Goal: Task Accomplishment & Management: Manage account settings

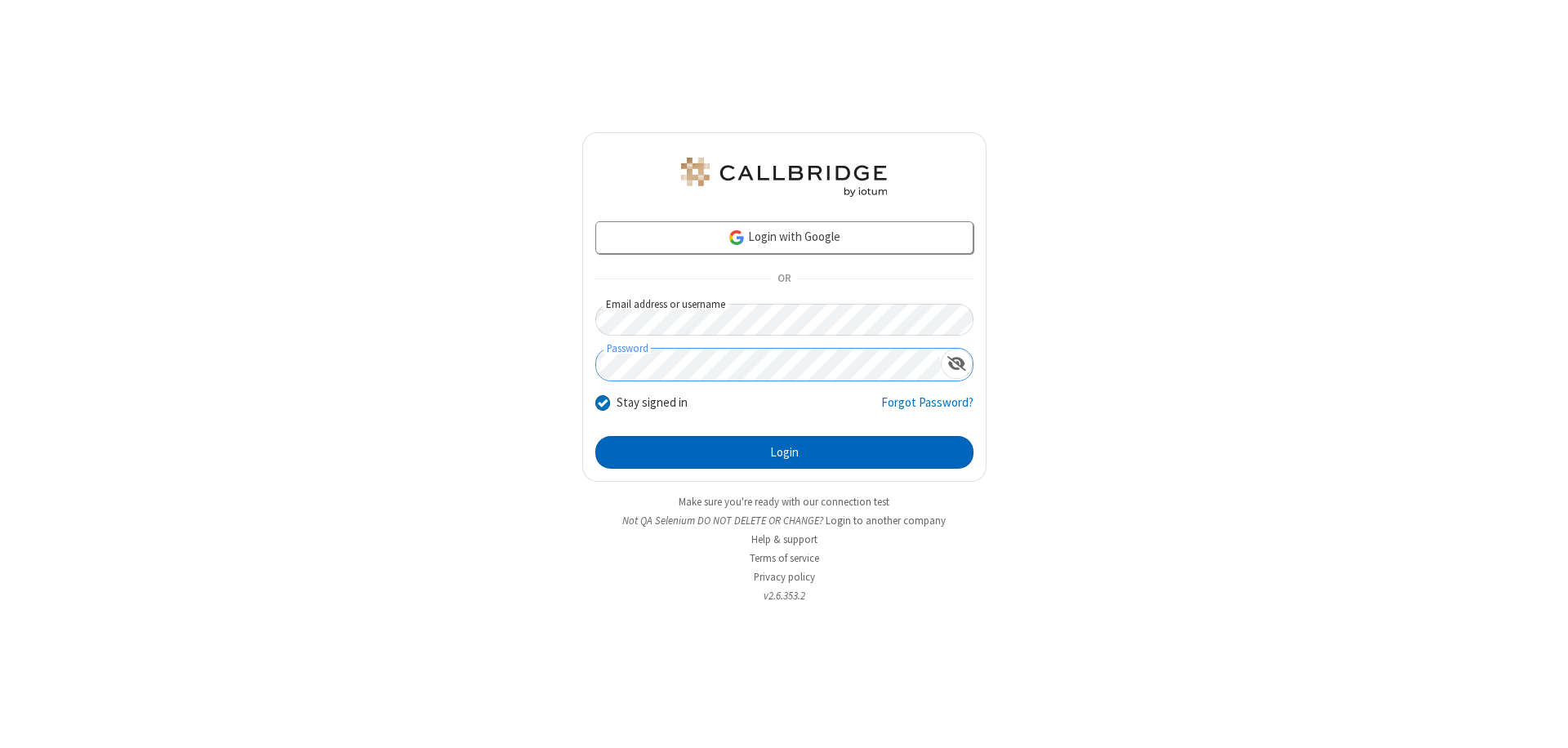
click at [784, 452] on button "Login" at bounding box center [784, 452] width 378 height 32
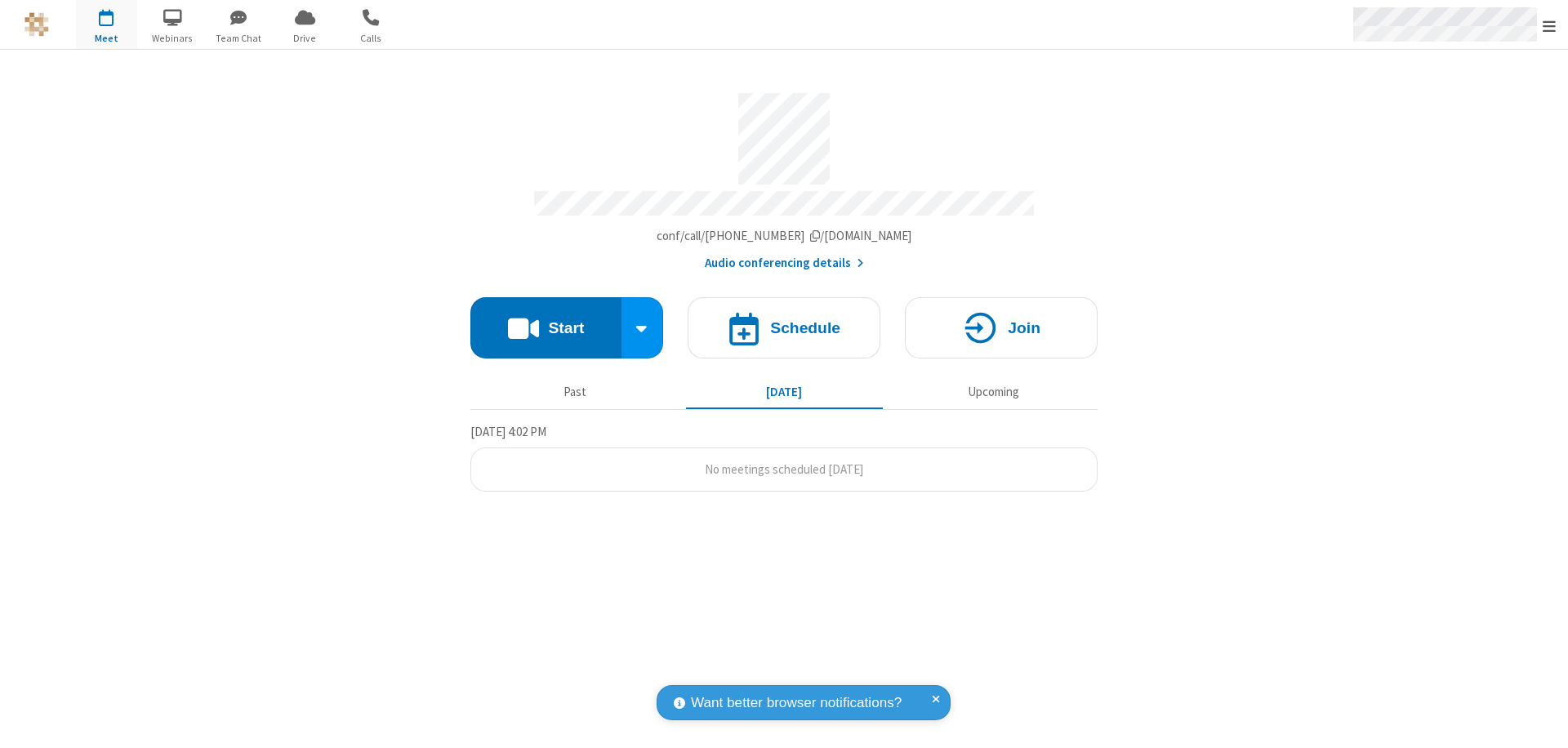
click at [1550, 25] on span "Open menu" at bounding box center [1549, 26] width 13 height 16
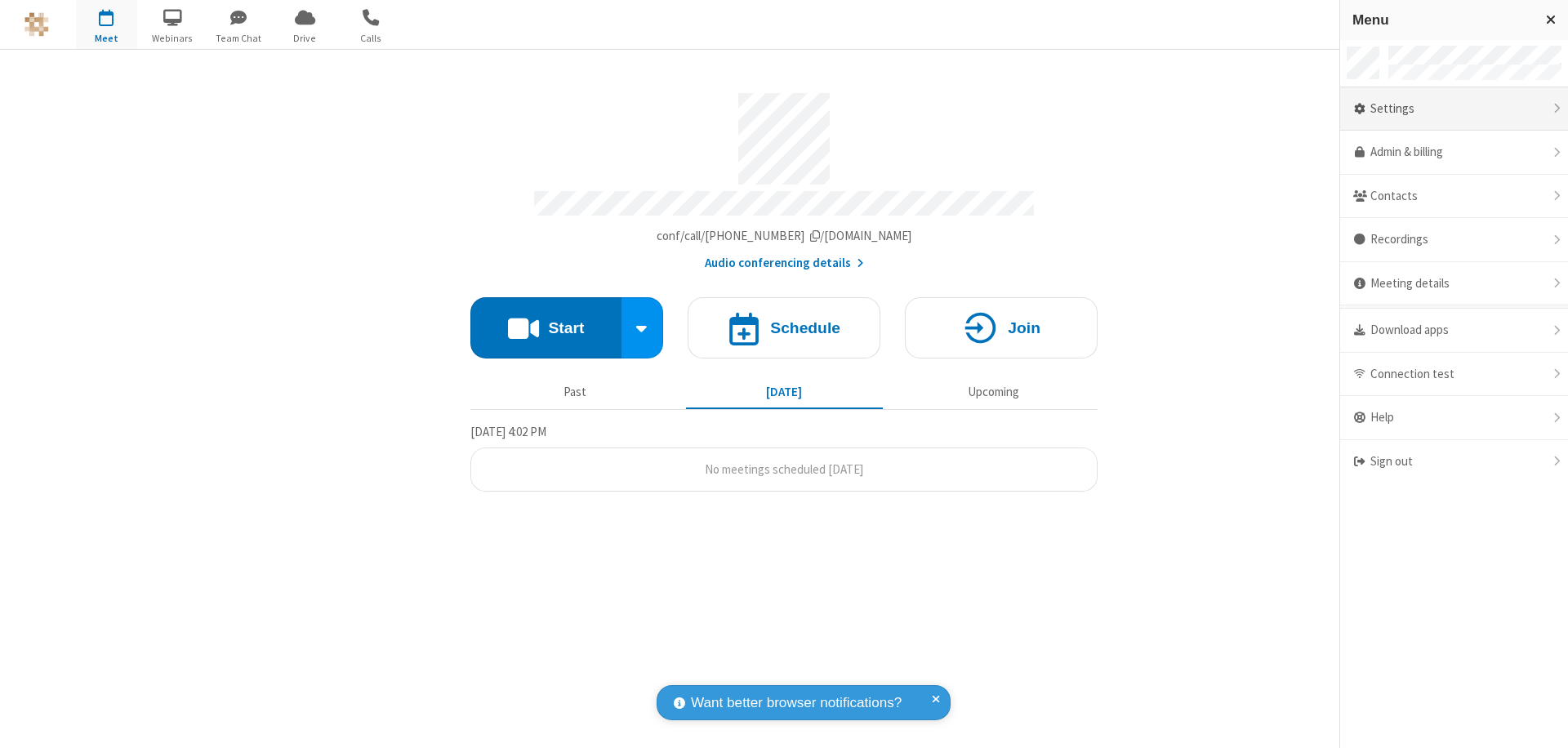
click at [1454, 108] on div "Settings" at bounding box center [1454, 109] width 227 height 44
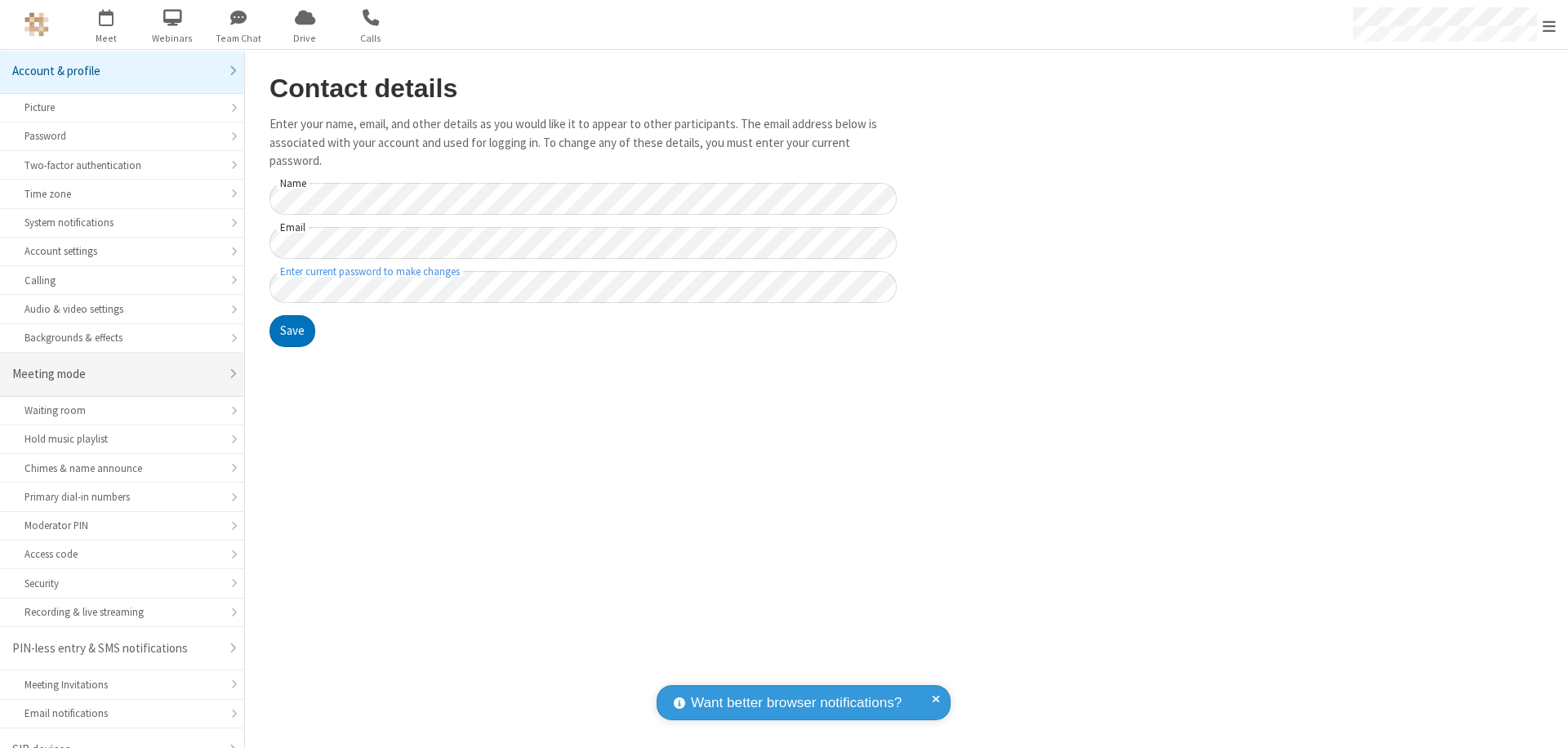
click at [116, 365] on div "Meeting mode" at bounding box center [116, 374] width 208 height 19
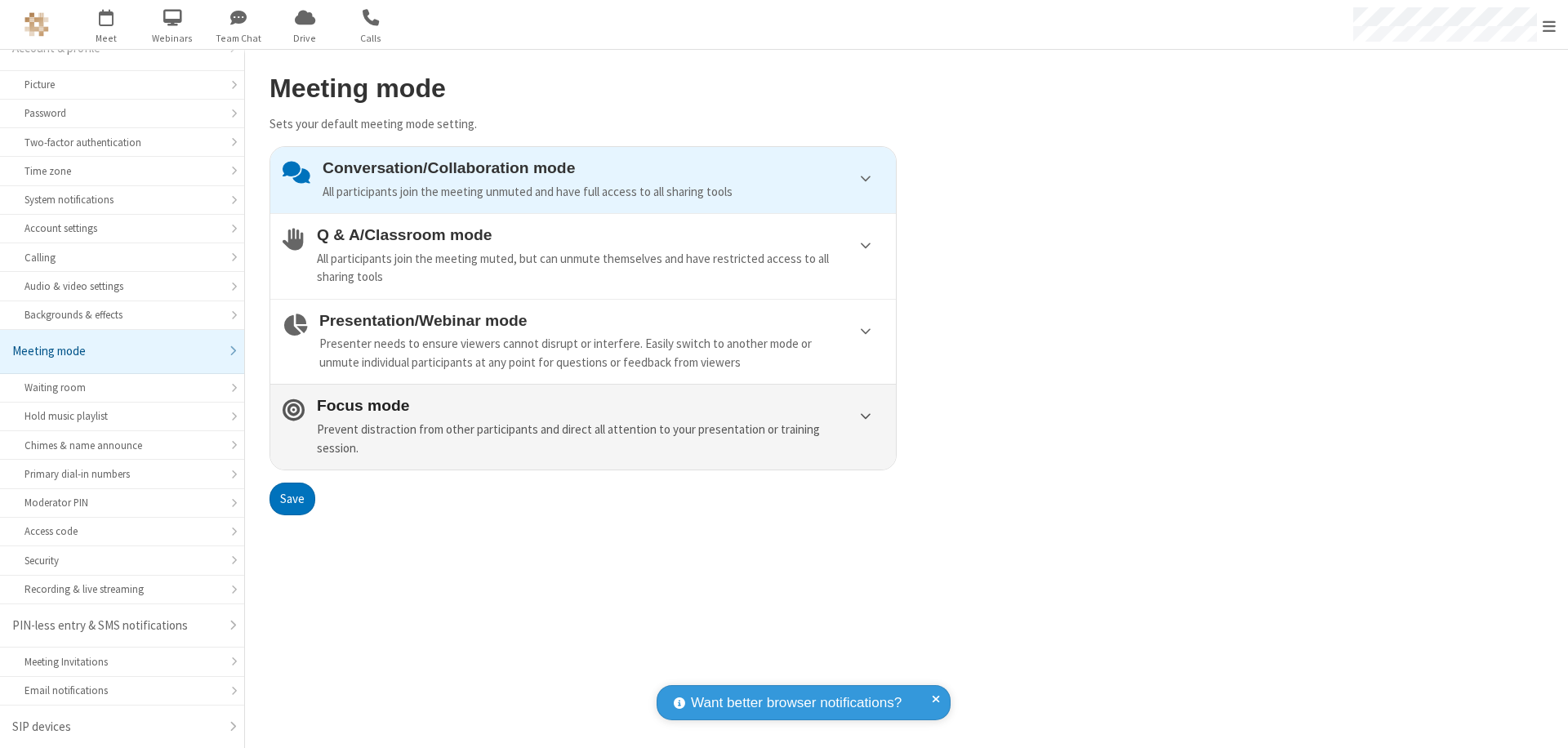
click at [583, 426] on div "Prevent distraction from other participants and direct all attention to your pr…" at bounding box center [600, 439] width 567 height 37
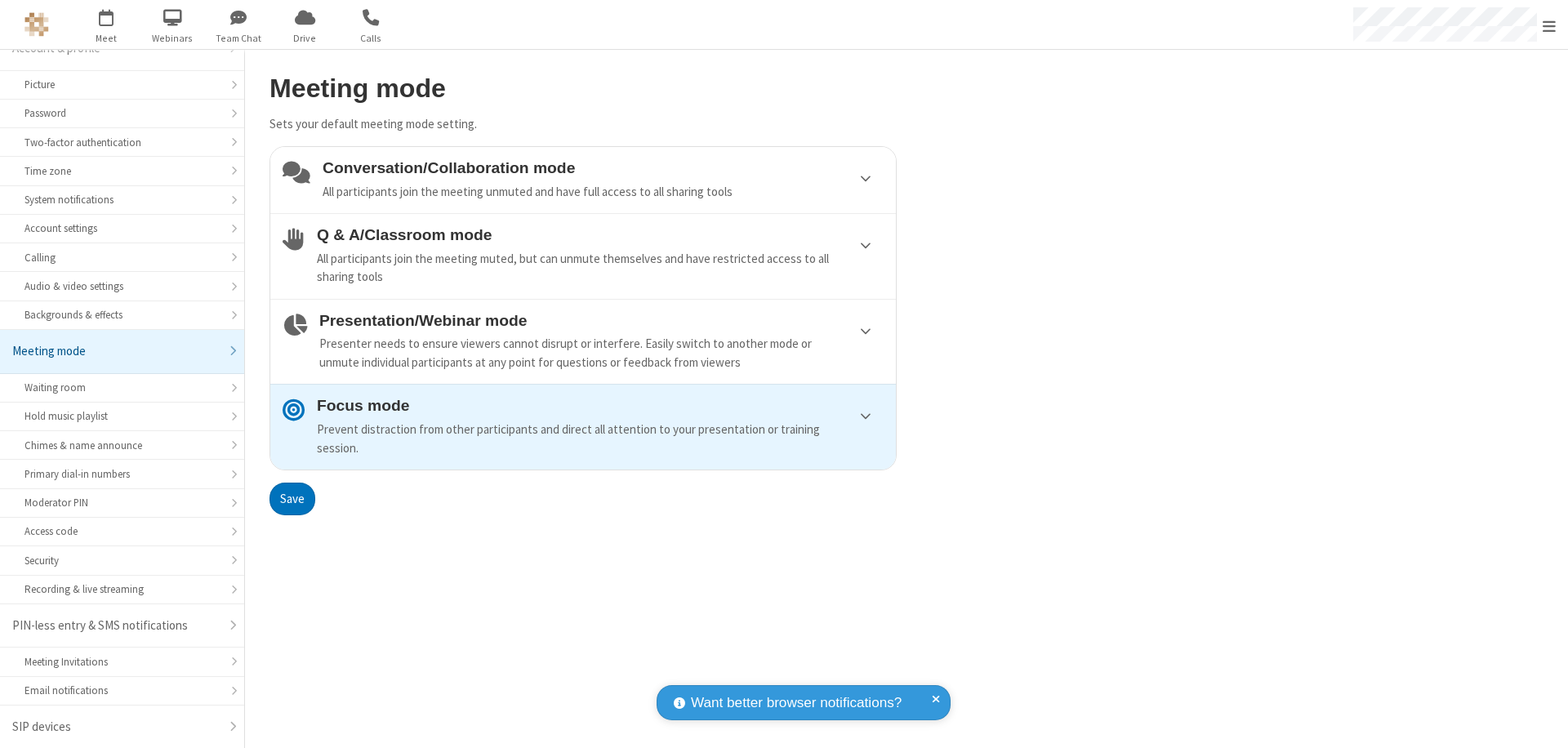
click at [292, 498] on button "Save" at bounding box center [292, 499] width 46 height 32
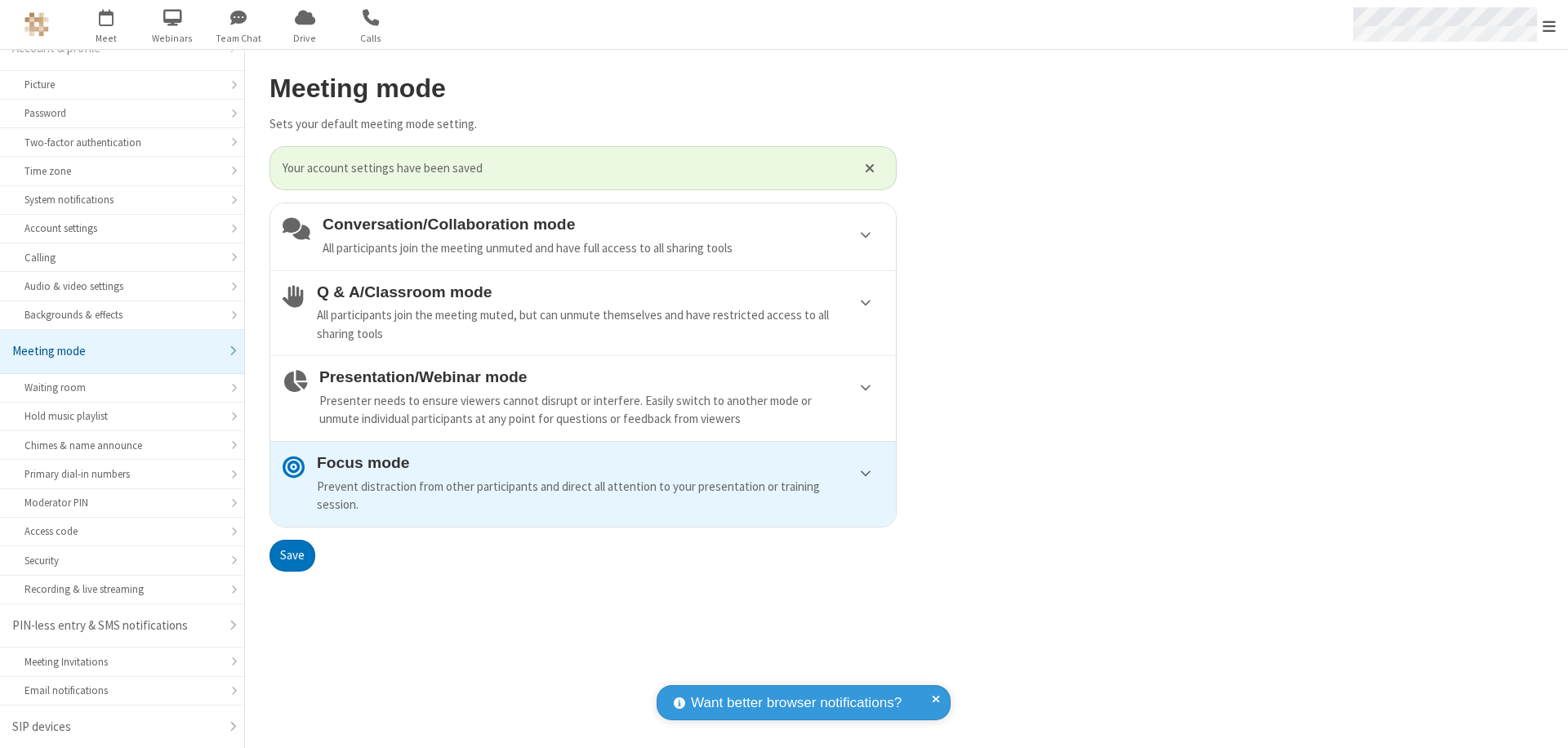
click at [1550, 24] on span "Open menu" at bounding box center [1549, 26] width 13 height 16
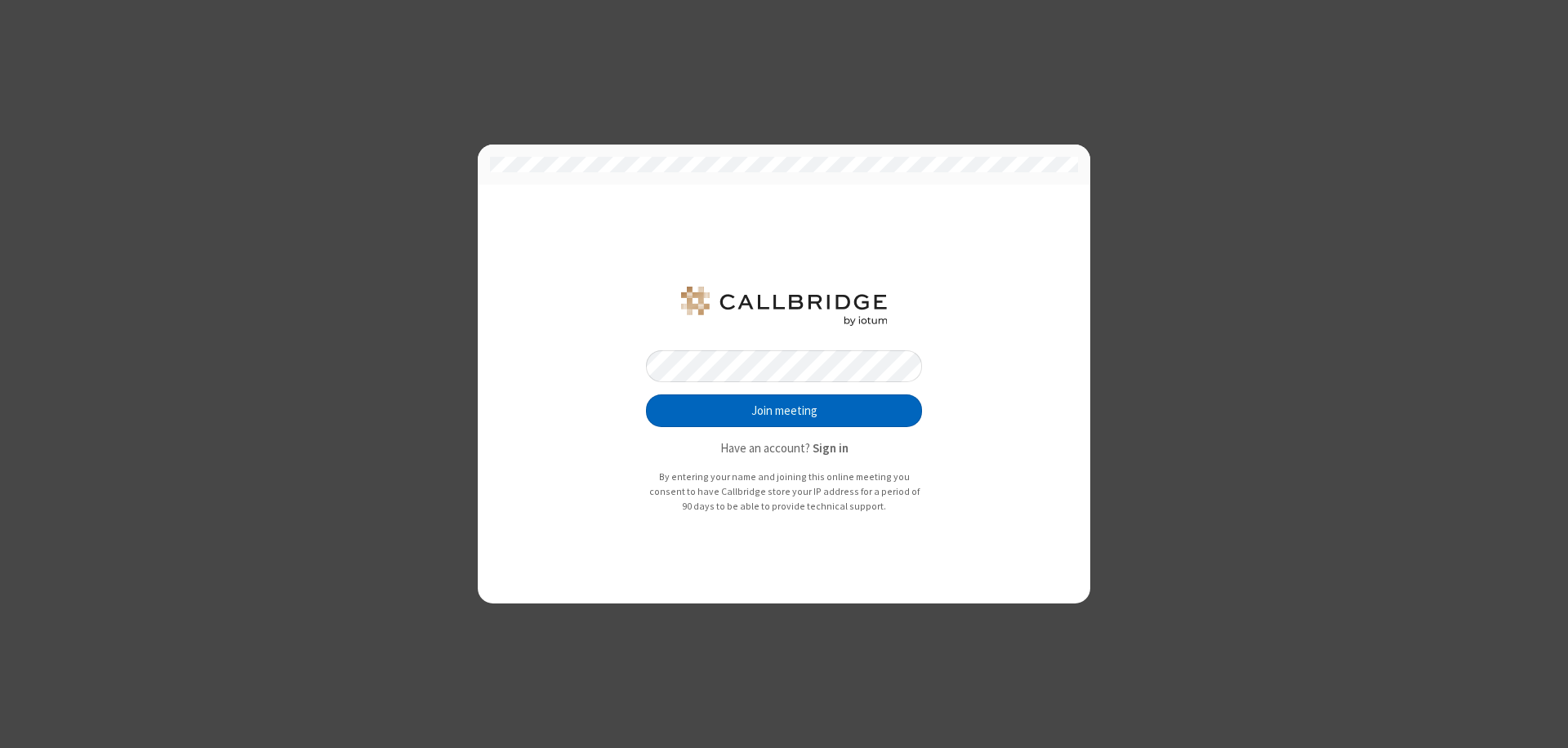
click at [784, 411] on button "Join meeting" at bounding box center [784, 411] width 276 height 32
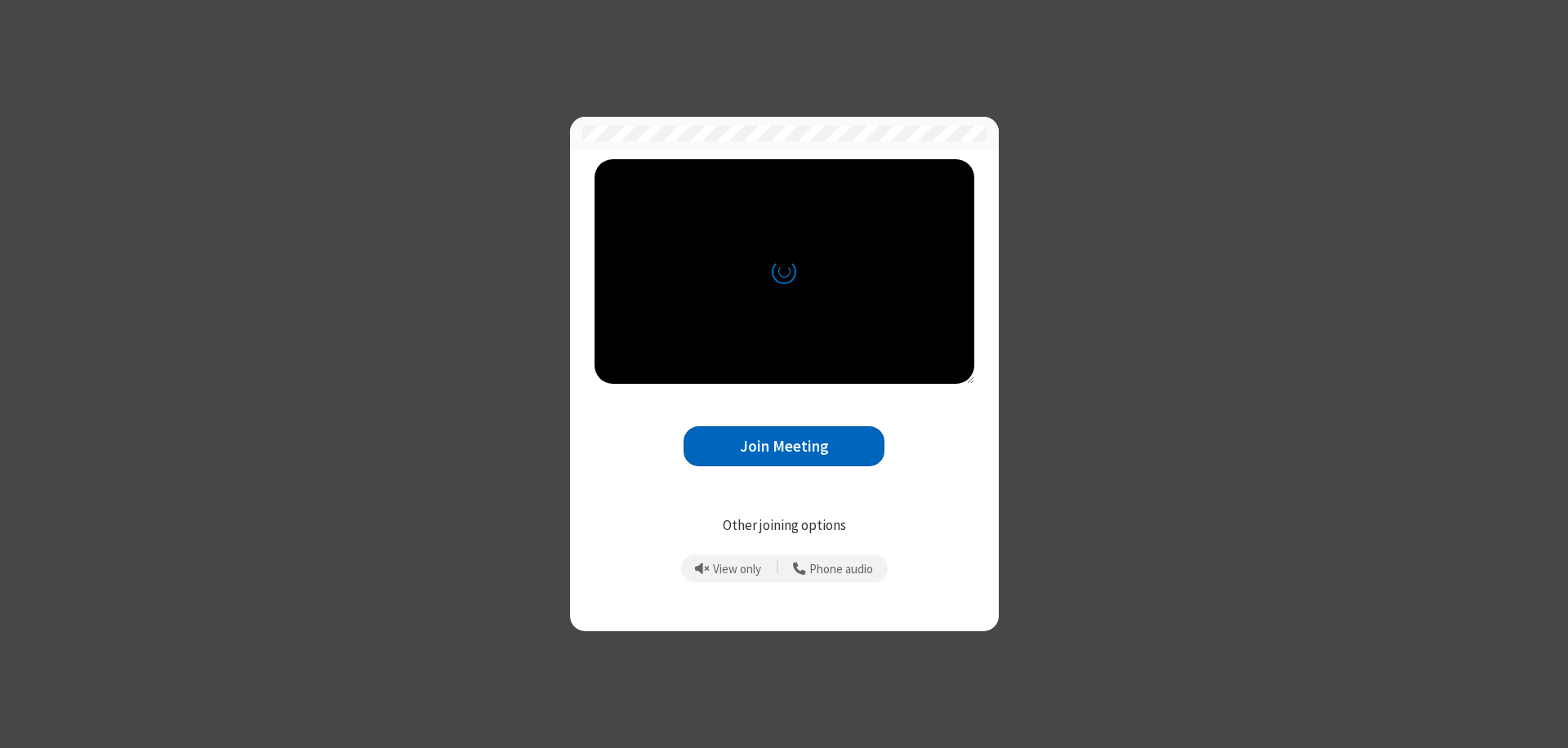
click at [784, 446] on button "Join Meeting" at bounding box center [784, 446] width 201 height 40
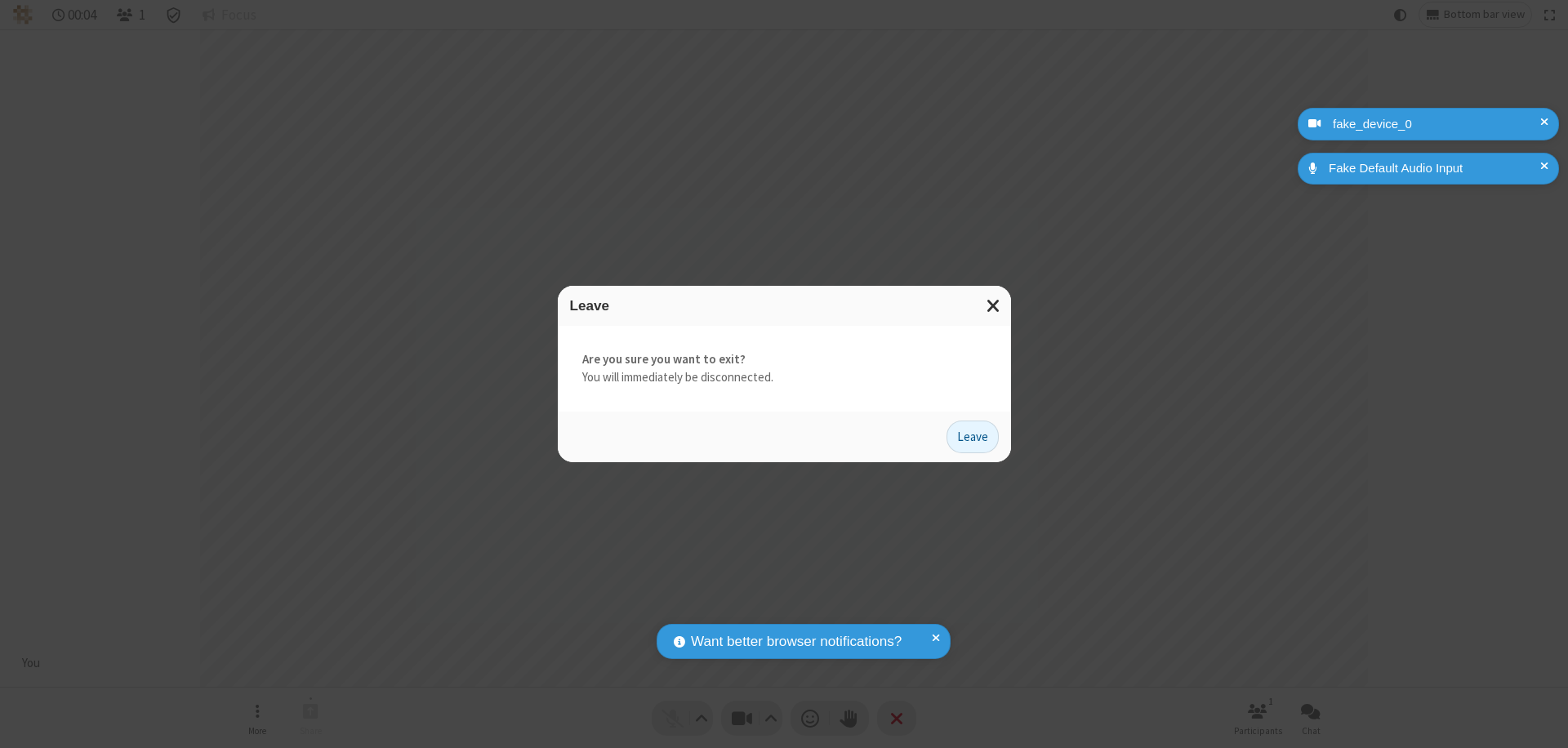
click at [973, 436] on button "Leave" at bounding box center [973, 437] width 52 height 32
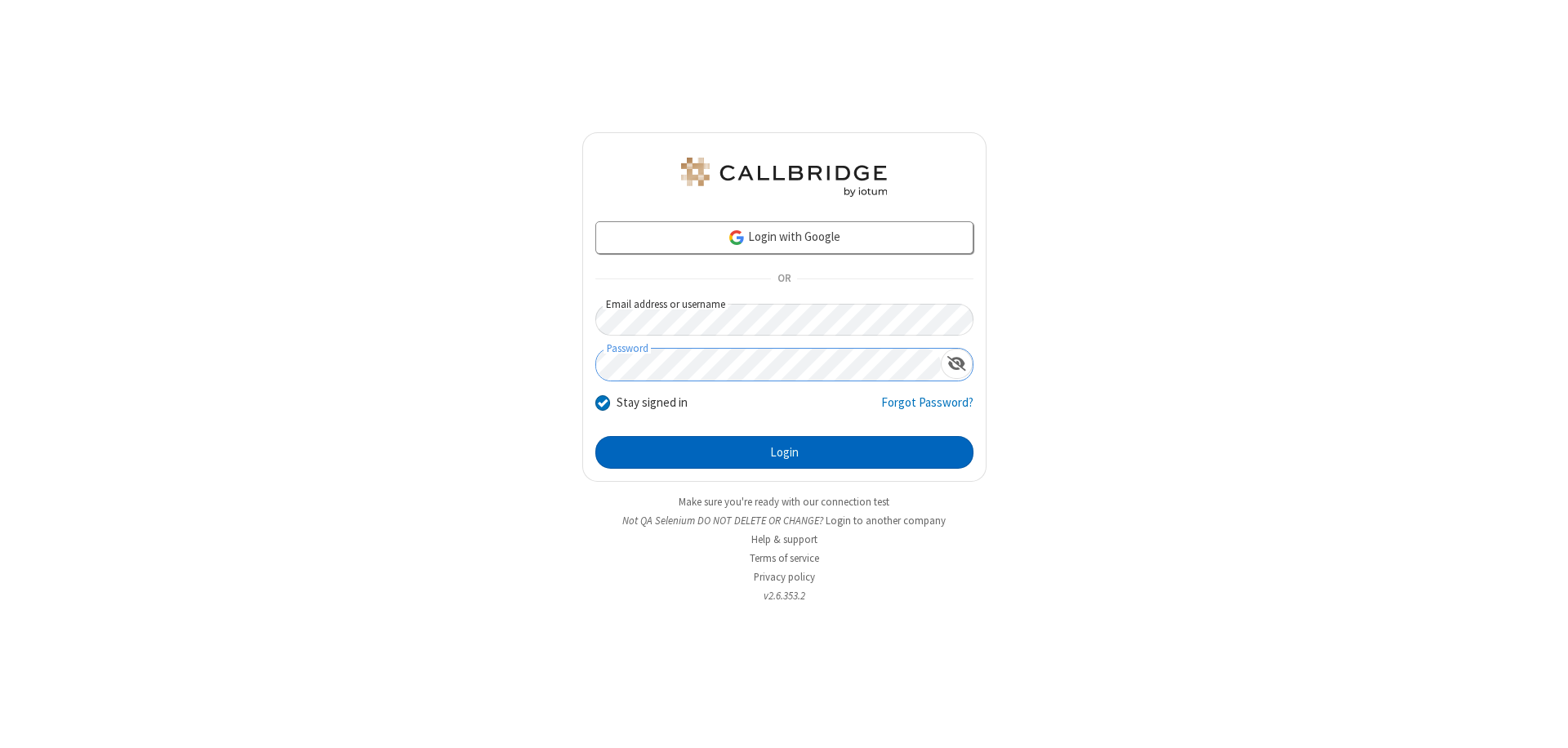
click at [784, 452] on button "Login" at bounding box center [784, 452] width 378 height 32
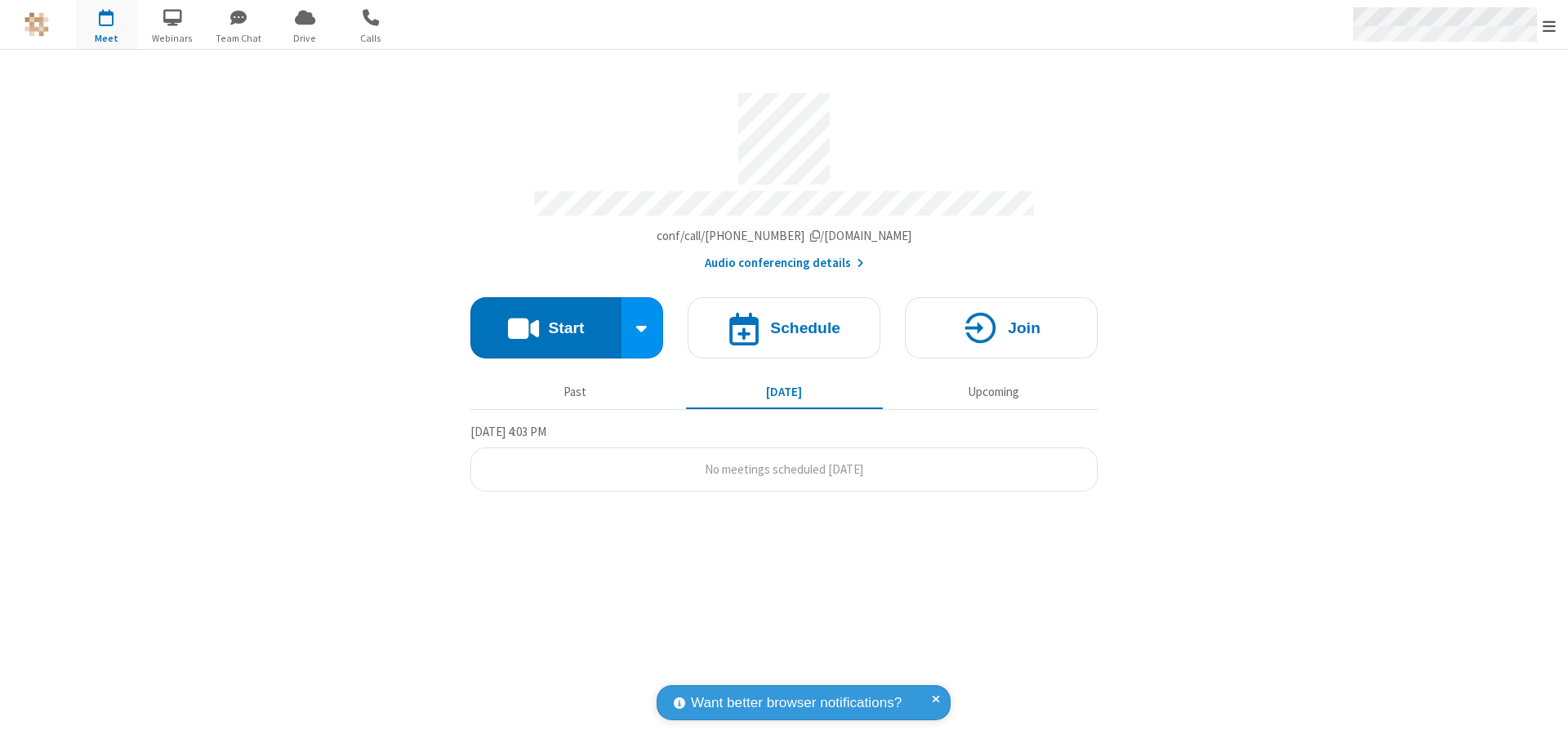
click at [1550, 25] on span "Open menu" at bounding box center [1549, 26] width 13 height 16
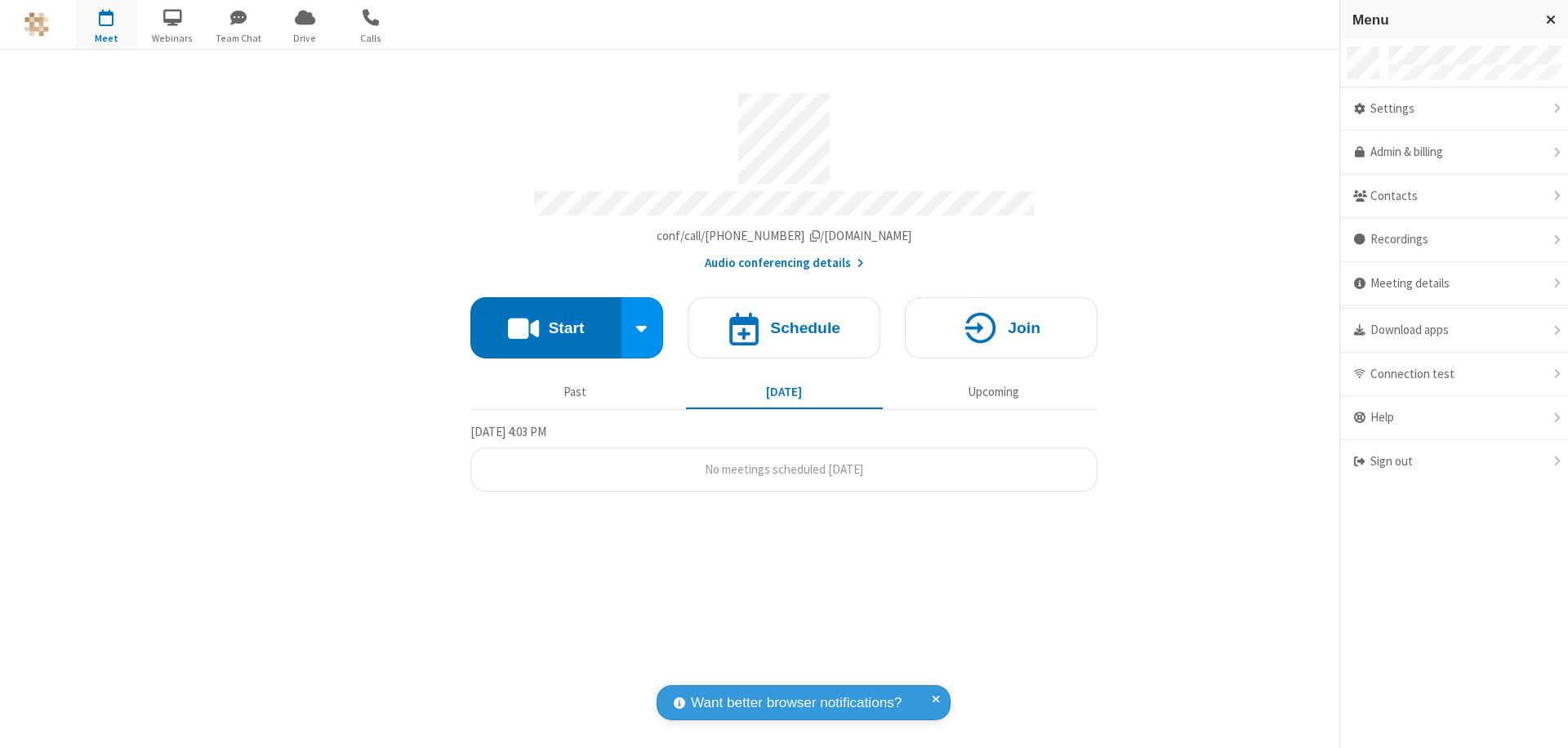
click at [1454, 108] on div "Settings" at bounding box center [1454, 109] width 227 height 44
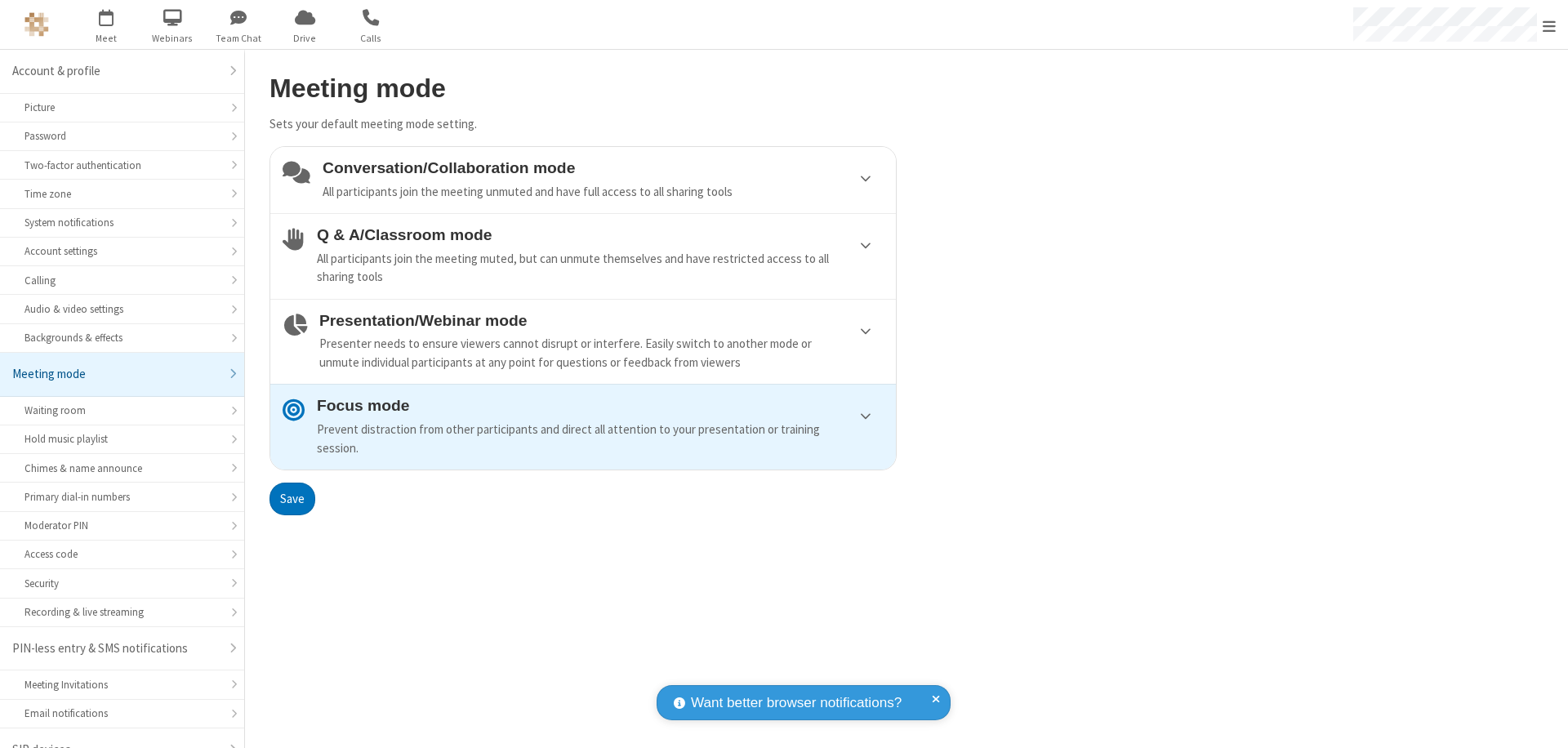
scroll to position [23, 0]
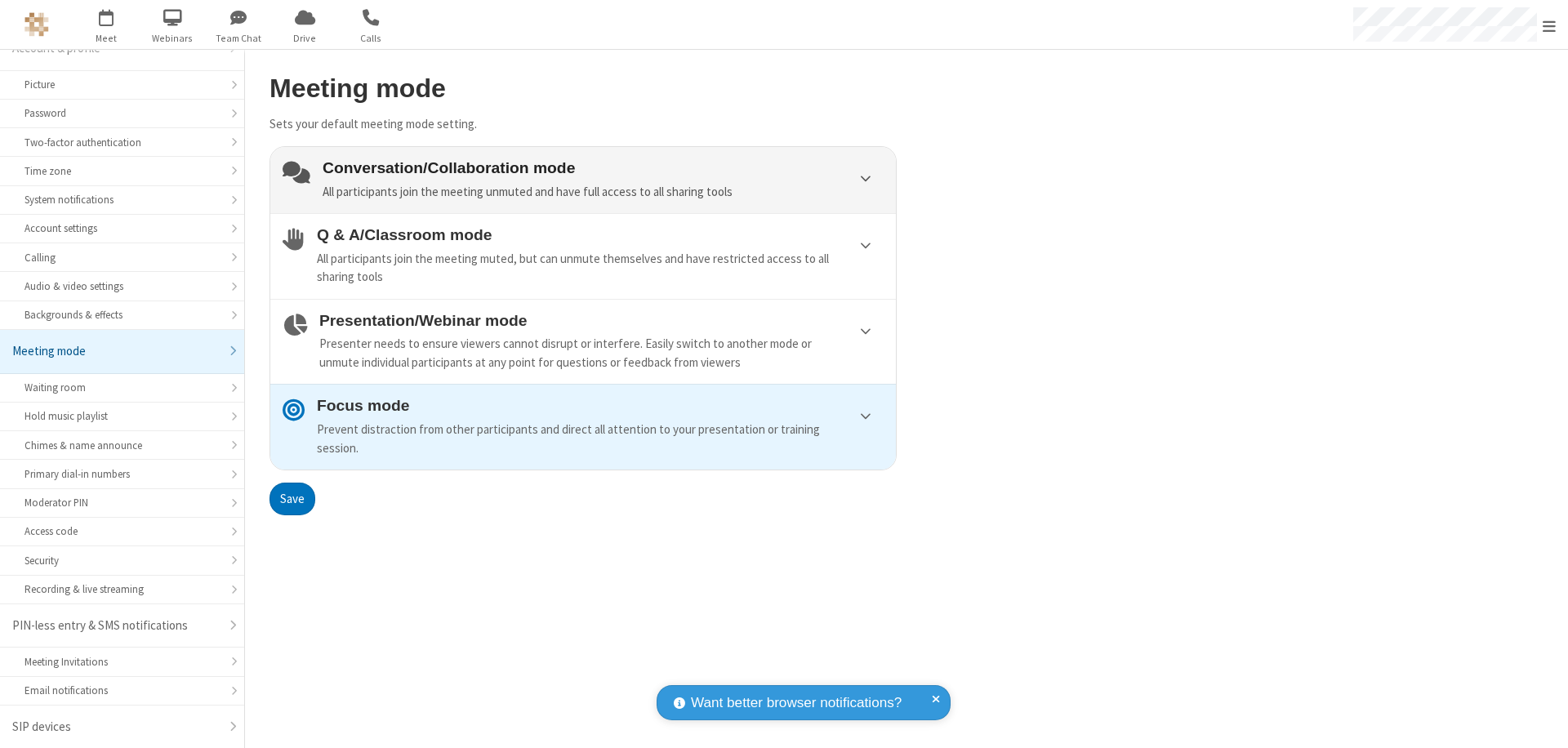
click at [583, 180] on div "Conversation/Collaboration mode All participants join the meeting unmuted and h…" at bounding box center [603, 180] width 561 height 42
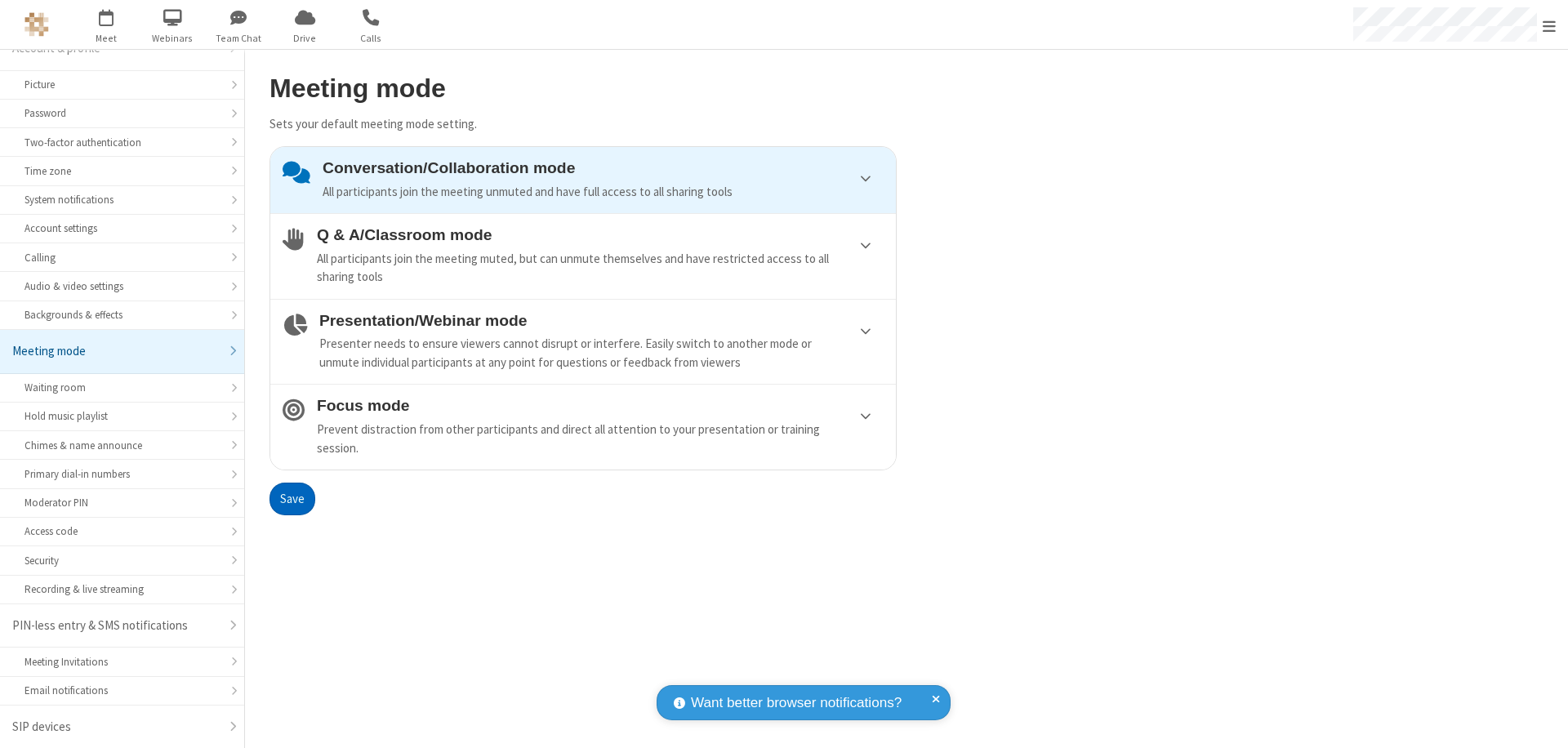
click at [292, 498] on button "Save" at bounding box center [292, 499] width 46 height 32
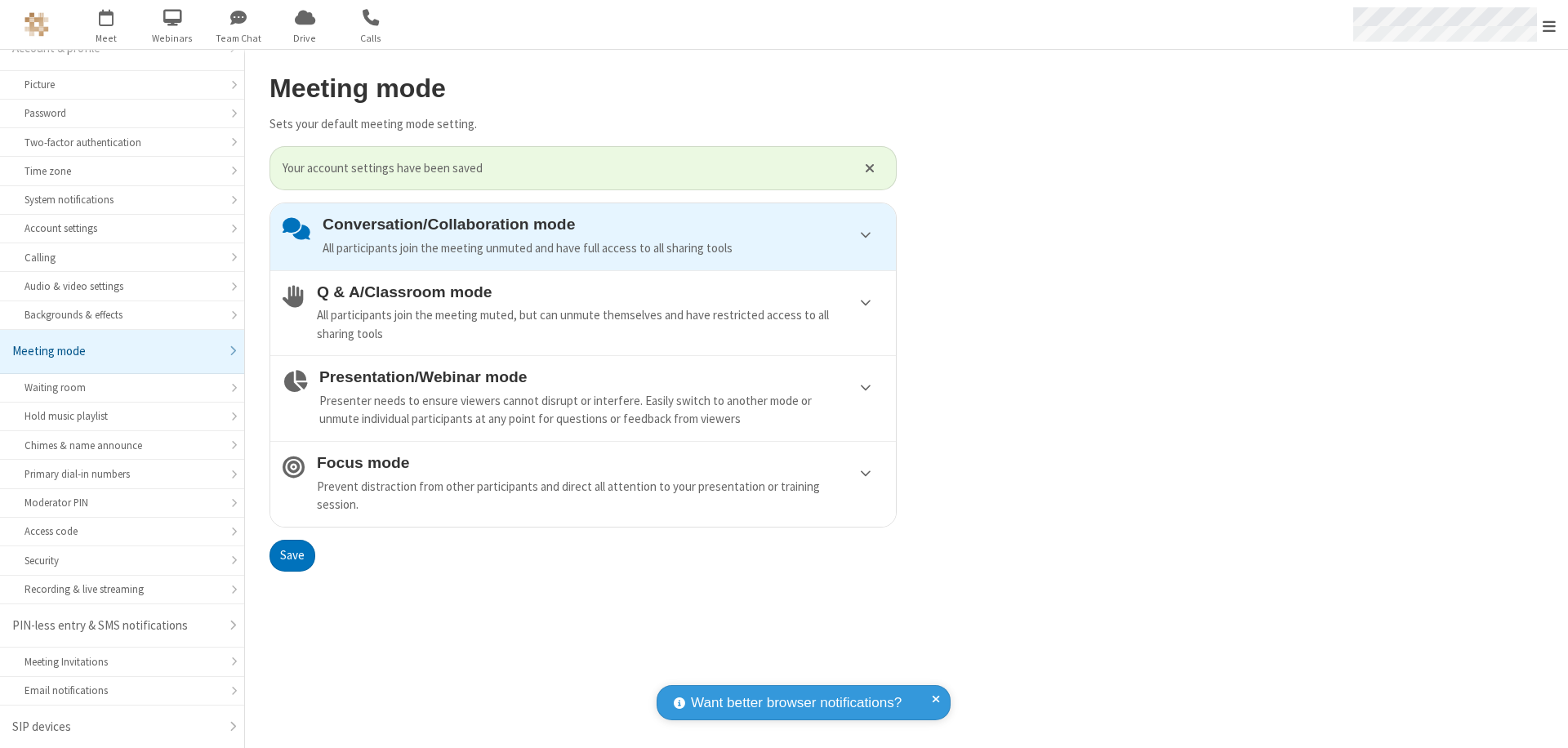
click at [1550, 24] on span "Open menu" at bounding box center [1549, 26] width 13 height 16
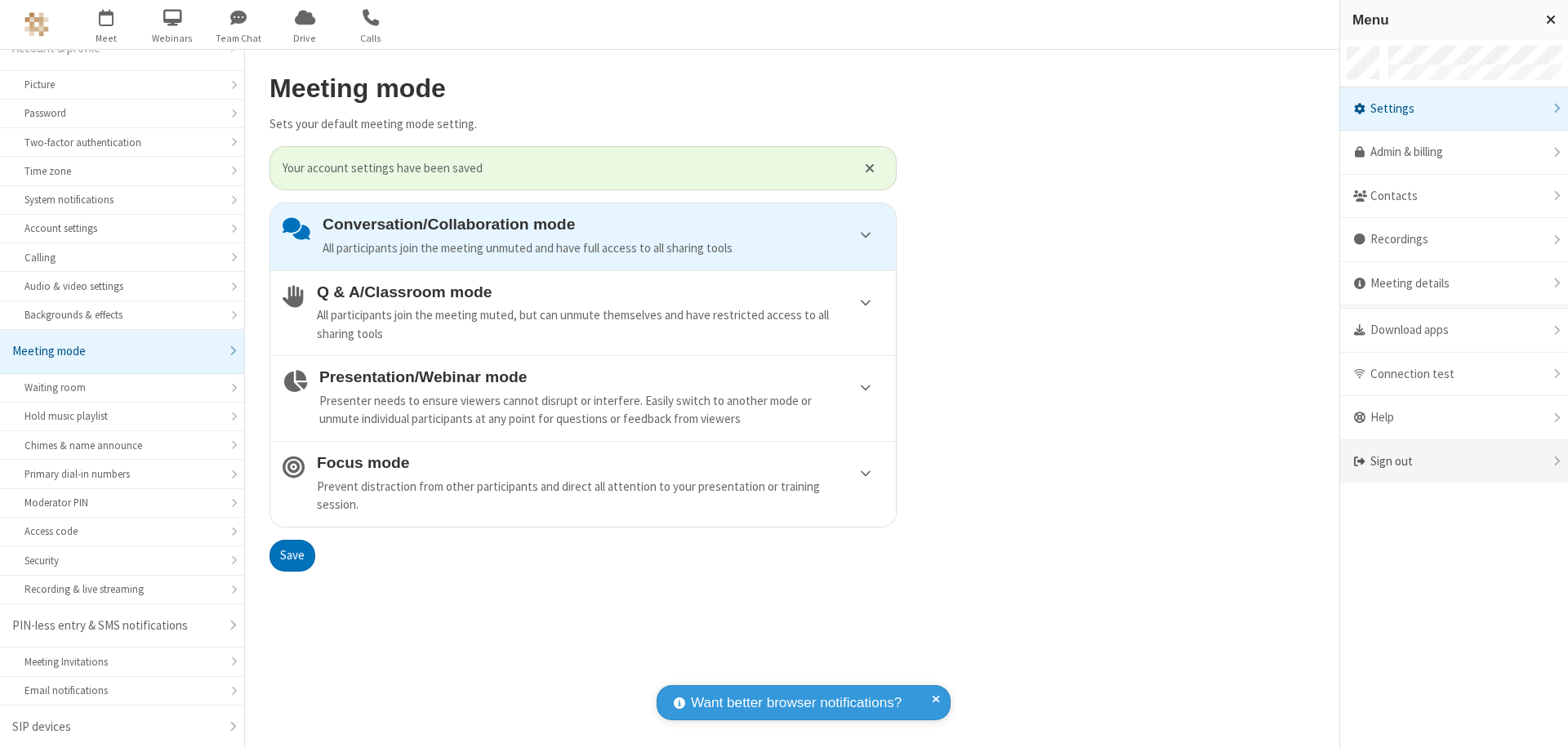
click at [1454, 461] on div "Sign out" at bounding box center [1454, 462] width 227 height 43
